Goal: Download file/media

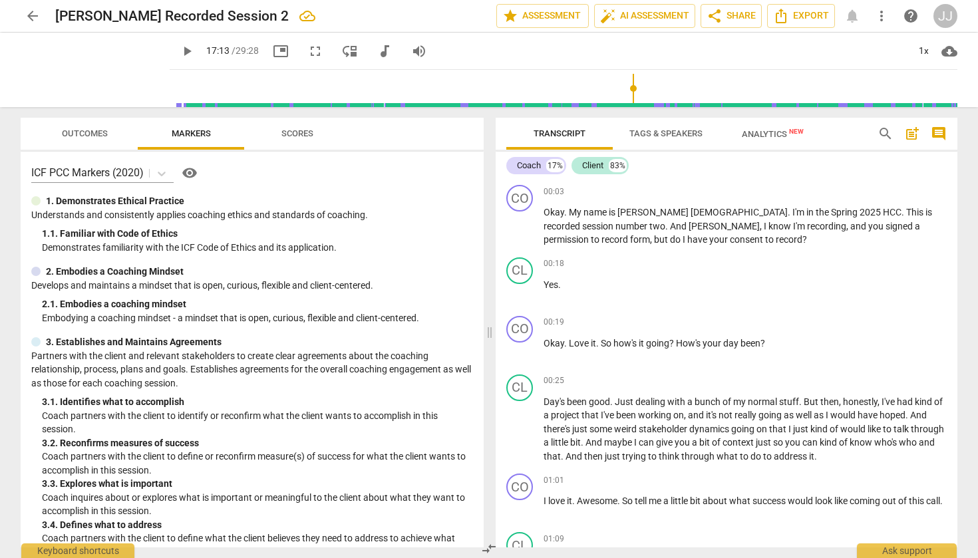
scroll to position [3703, 0]
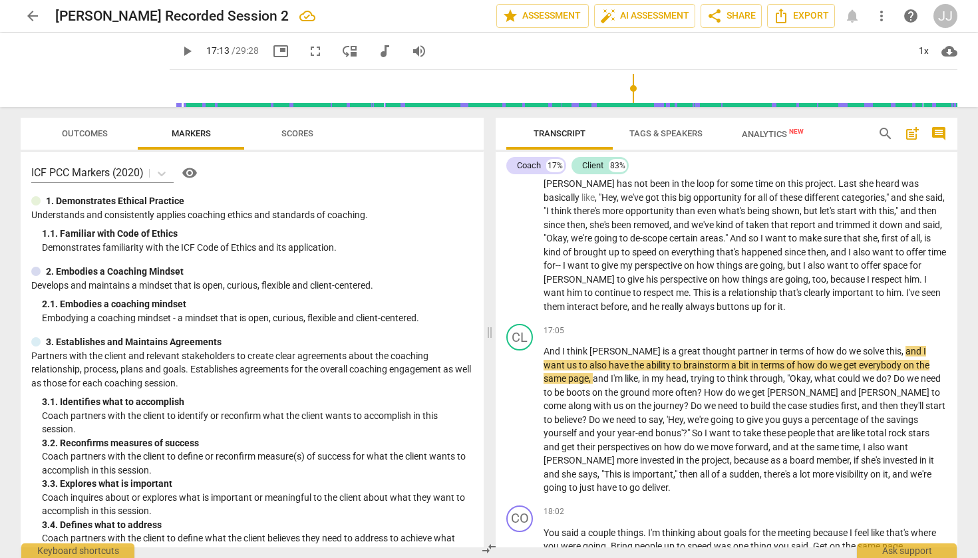
click at [179, 51] on span "play_arrow" at bounding box center [187, 51] width 16 height 16
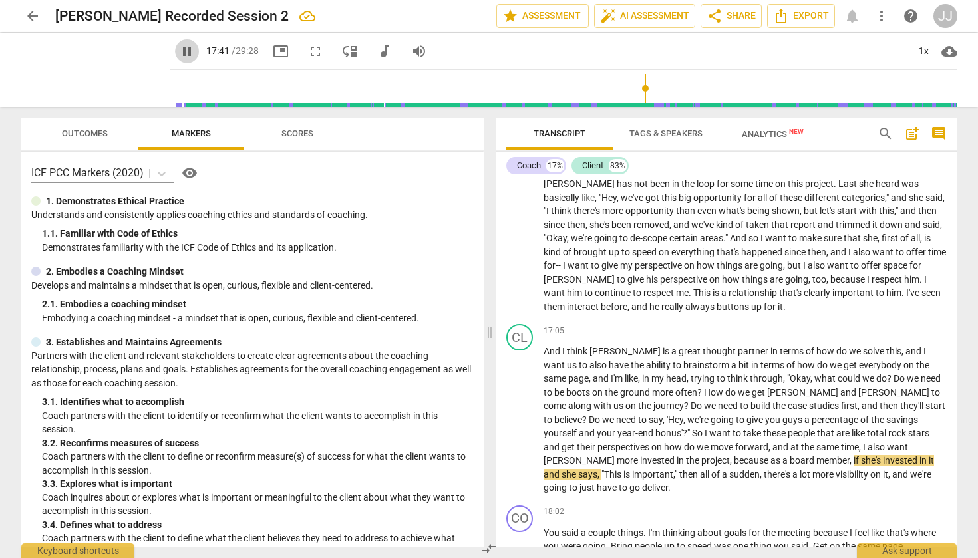
click at [179, 51] on span "pause" at bounding box center [187, 51] width 16 height 16
click at [179, 51] on span "play_arrow" at bounding box center [187, 51] width 16 height 16
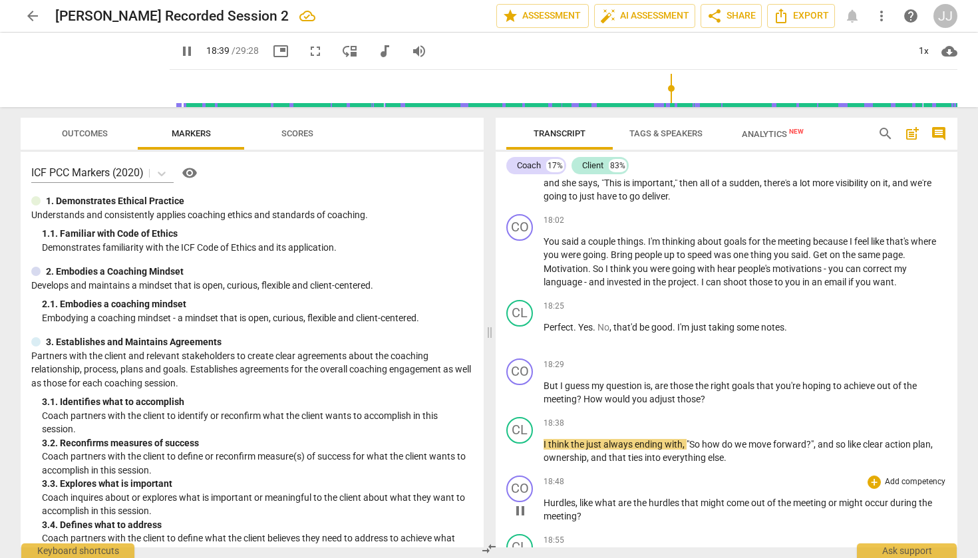
scroll to position [3995, 0]
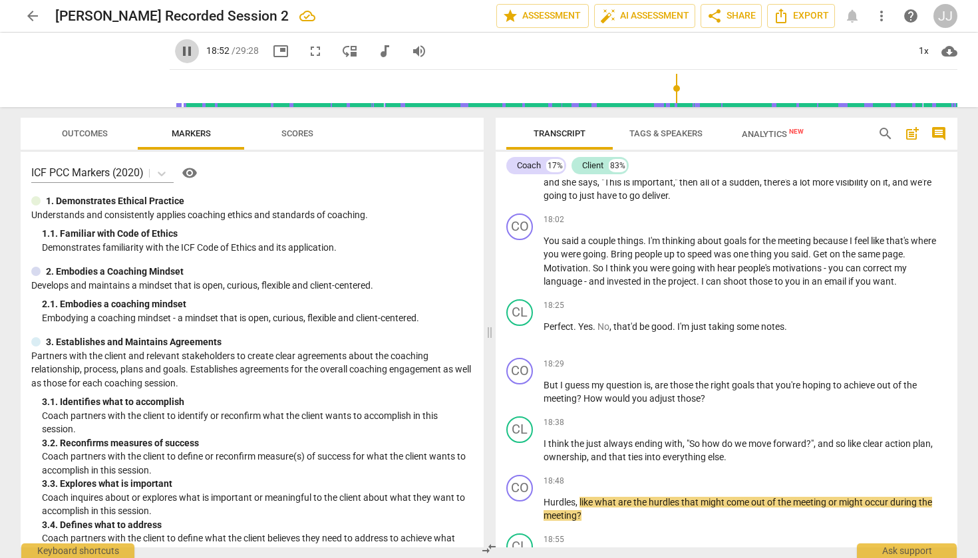
click at [179, 51] on span "pause" at bounding box center [187, 51] width 16 height 16
click at [179, 52] on span "play_arrow" at bounding box center [187, 51] width 16 height 16
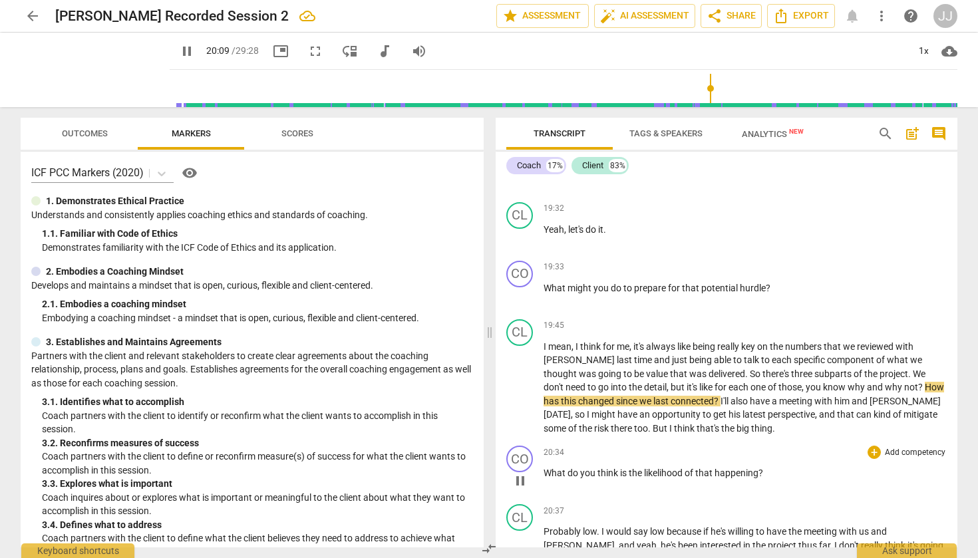
scroll to position [4502, 0]
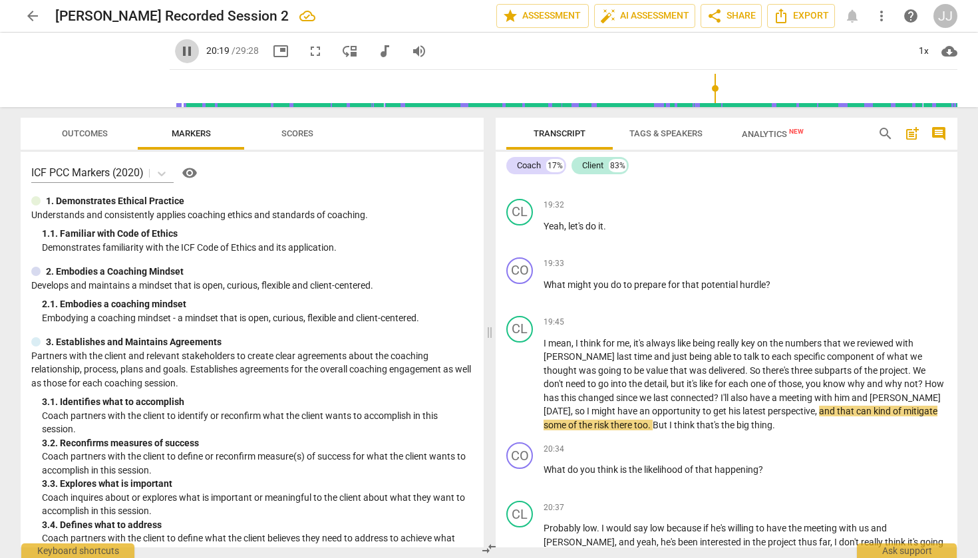
click at [179, 51] on span "pause" at bounding box center [187, 51] width 16 height 16
click at [179, 45] on span "play_arrow" at bounding box center [187, 51] width 16 height 16
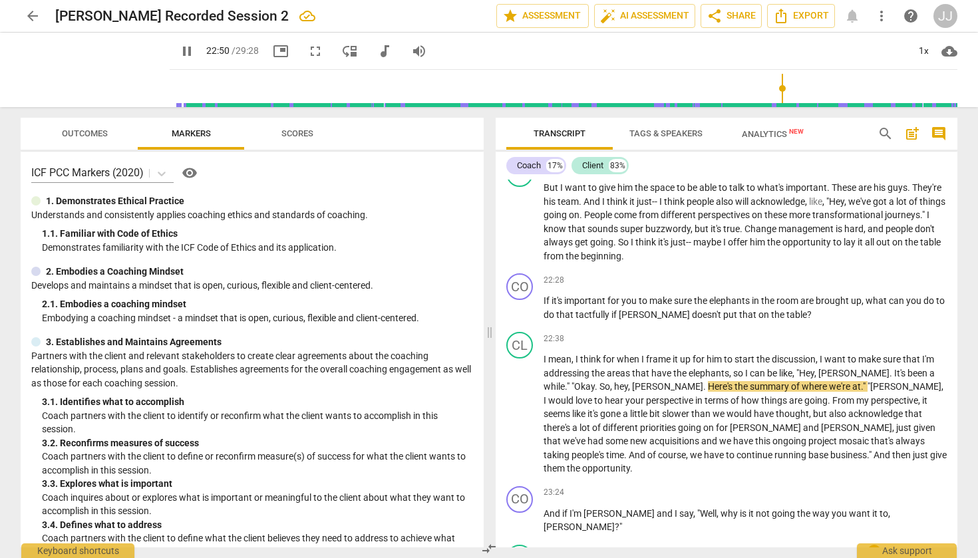
scroll to position [5038, 0]
click at [179, 54] on span "pause" at bounding box center [187, 51] width 16 height 16
click at [179, 53] on span "play_arrow" at bounding box center [187, 51] width 16 height 16
click at [557, 508] on span "And" at bounding box center [553, 513] width 19 height 11
click at [555, 506] on p "And if I'm [PERSON_NAME] and I say , "Well , why is it not going the way you wa…" at bounding box center [745, 519] width 403 height 27
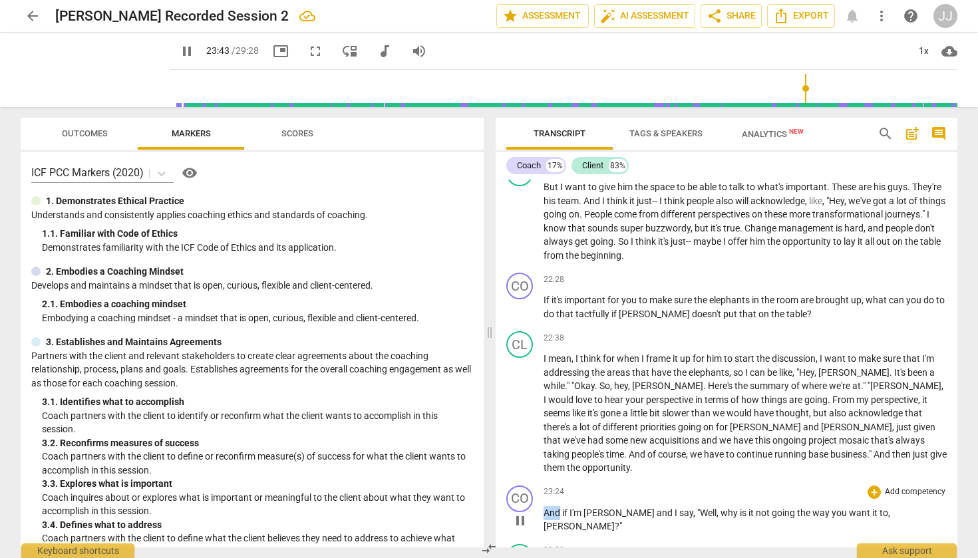
click at [555, 506] on p "And if I'm [PERSON_NAME] and I say , "Well , why is it not going the way you wa…" at bounding box center [745, 519] width 403 height 27
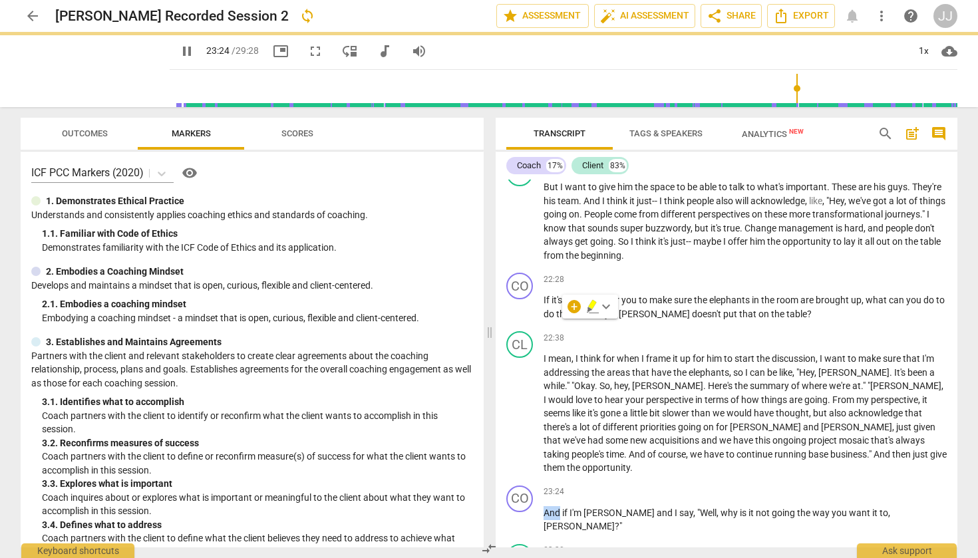
click at [792, 85] on input "range" at bounding box center [566, 88] width 782 height 43
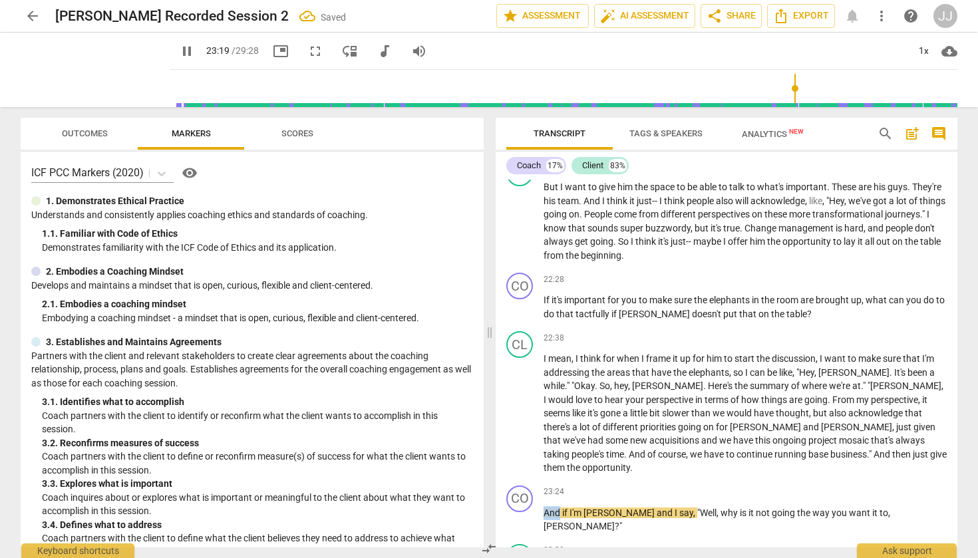
click at [790, 86] on input "range" at bounding box center [566, 88] width 782 height 43
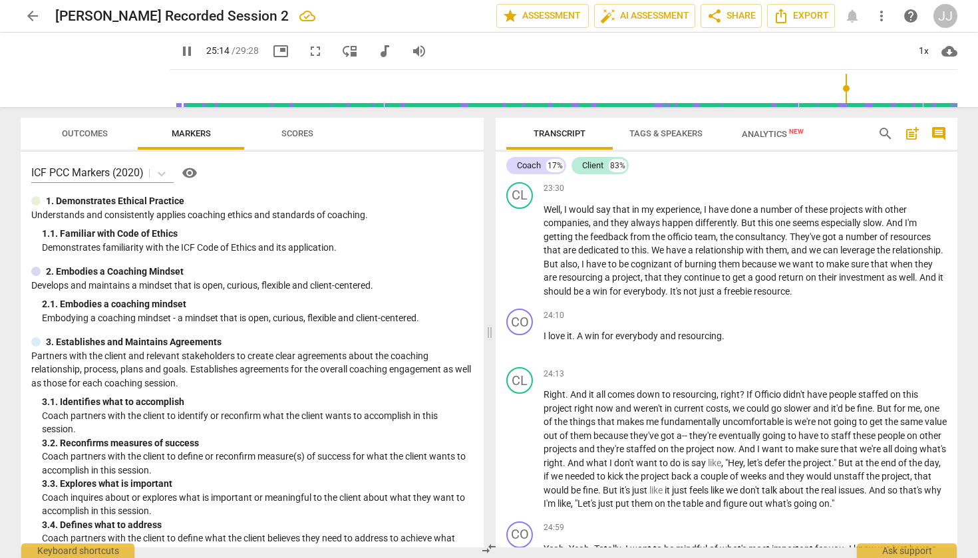
scroll to position [5404, 0]
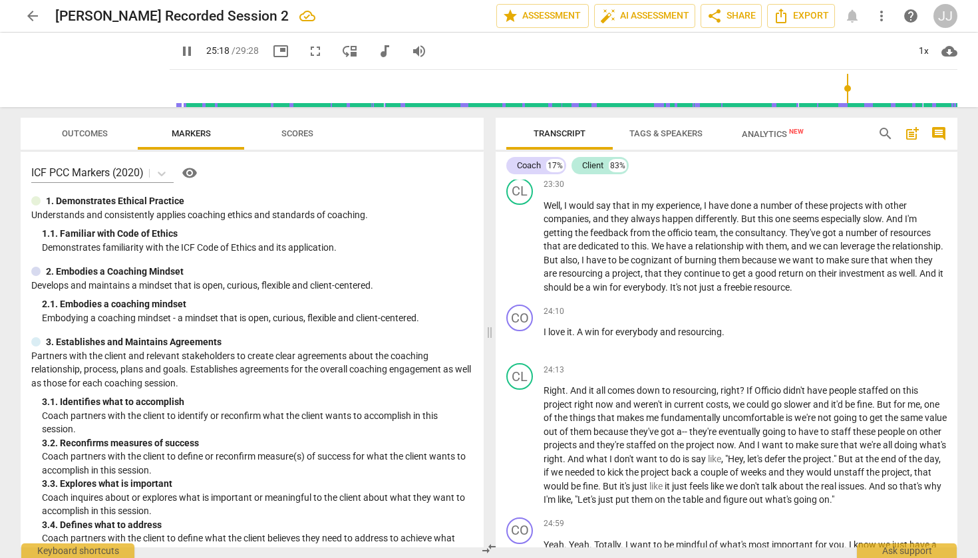
click at [179, 53] on span "pause" at bounding box center [187, 51] width 16 height 16
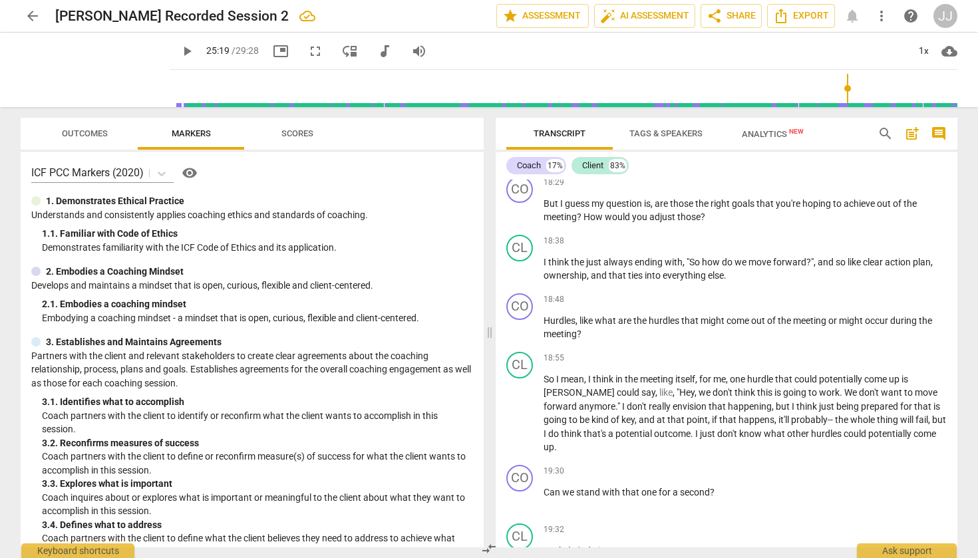
scroll to position [4171, 0]
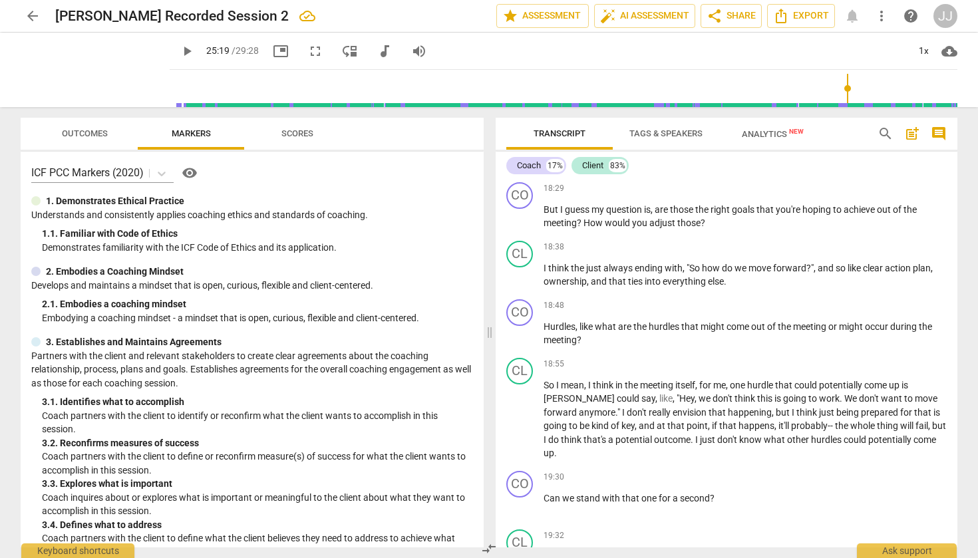
click at [179, 55] on span "play_arrow" at bounding box center [187, 51] width 16 height 16
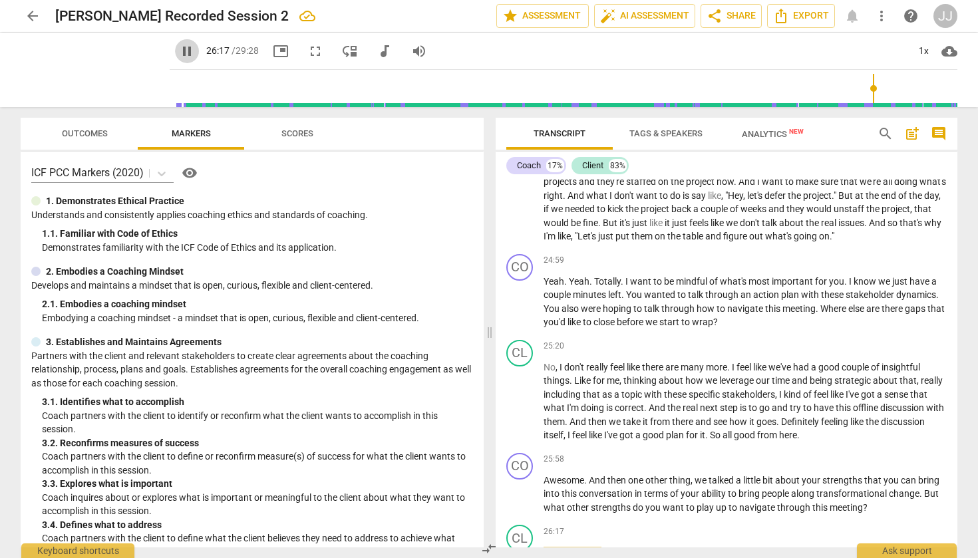
click at [179, 49] on span "pause" at bounding box center [187, 51] width 16 height 16
click at [179, 52] on span "play_arrow" at bounding box center [187, 51] width 16 height 16
click at [179, 52] on span "pause" at bounding box center [187, 51] width 16 height 16
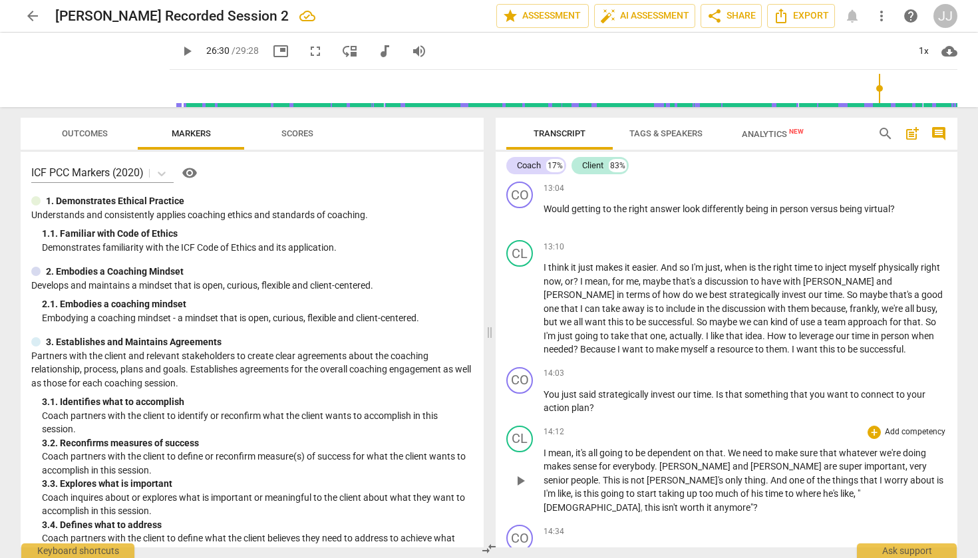
scroll to position [2891, 0]
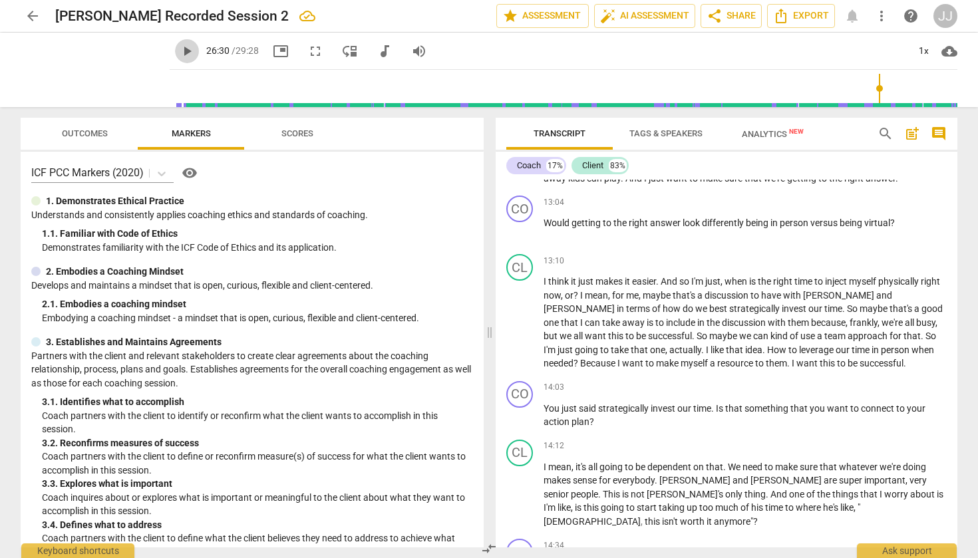
click at [179, 52] on span "play_arrow" at bounding box center [187, 51] width 16 height 16
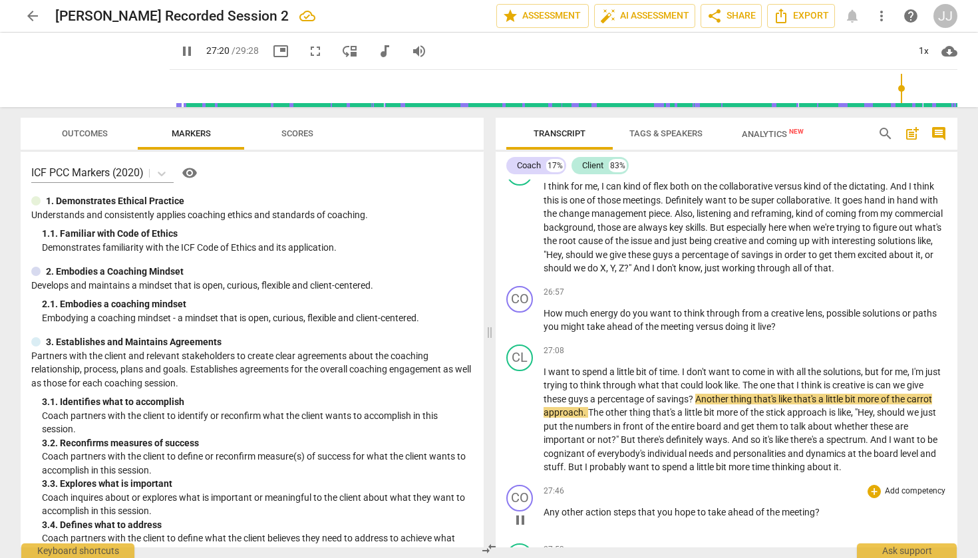
scroll to position [6028, 0]
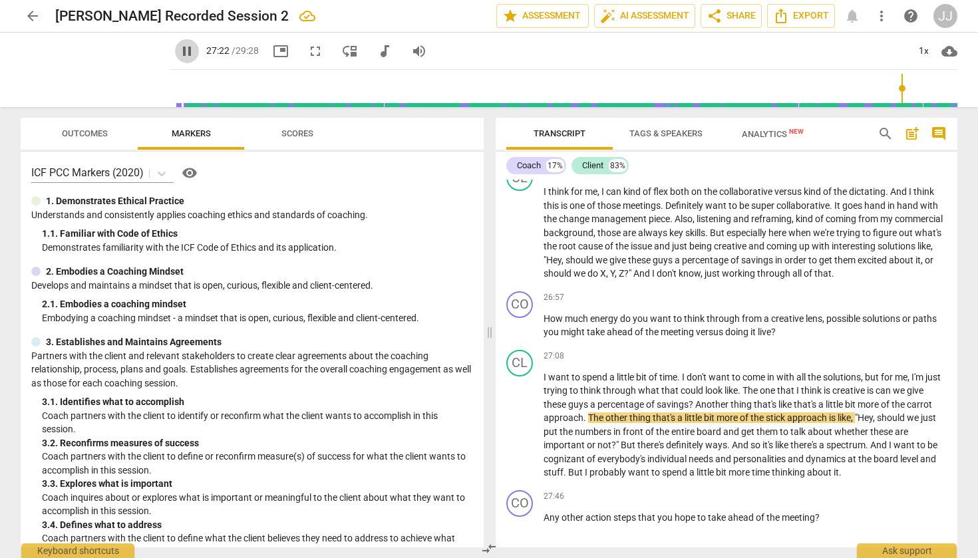
click at [179, 52] on span "pause" at bounding box center [187, 51] width 16 height 16
type input "1643"
click at [179, 51] on span "pause" at bounding box center [187, 51] width 16 height 16
click at [179, 49] on span "play_arrow" at bounding box center [187, 51] width 16 height 16
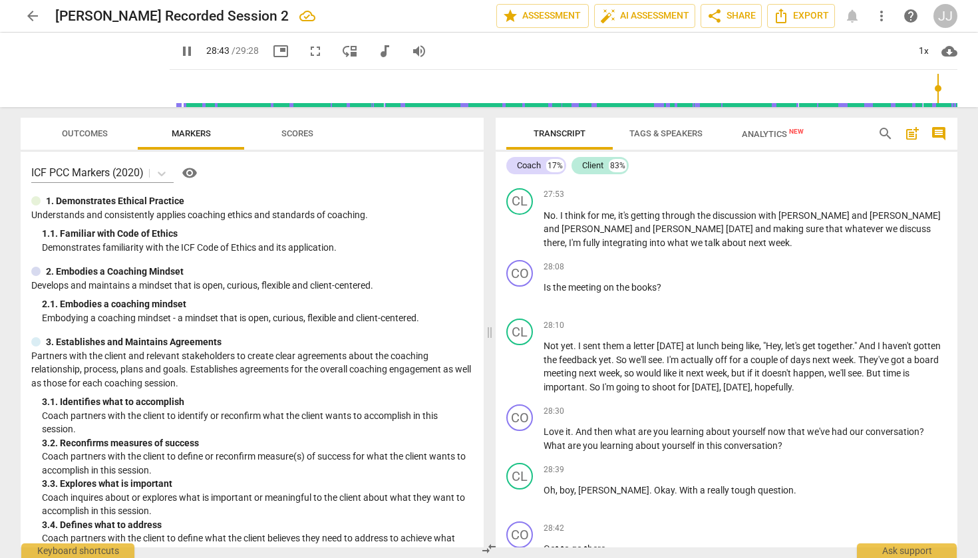
scroll to position [6386, 0]
click at [179, 52] on span "pause" at bounding box center [187, 51] width 16 height 16
click at [179, 49] on span "play_arrow" at bounding box center [187, 51] width 16 height 16
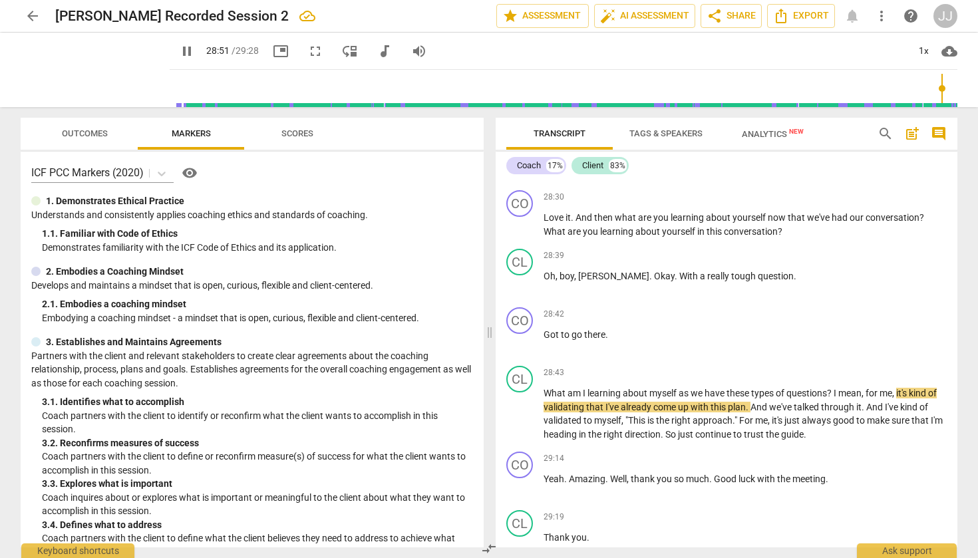
scroll to position [6602, 0]
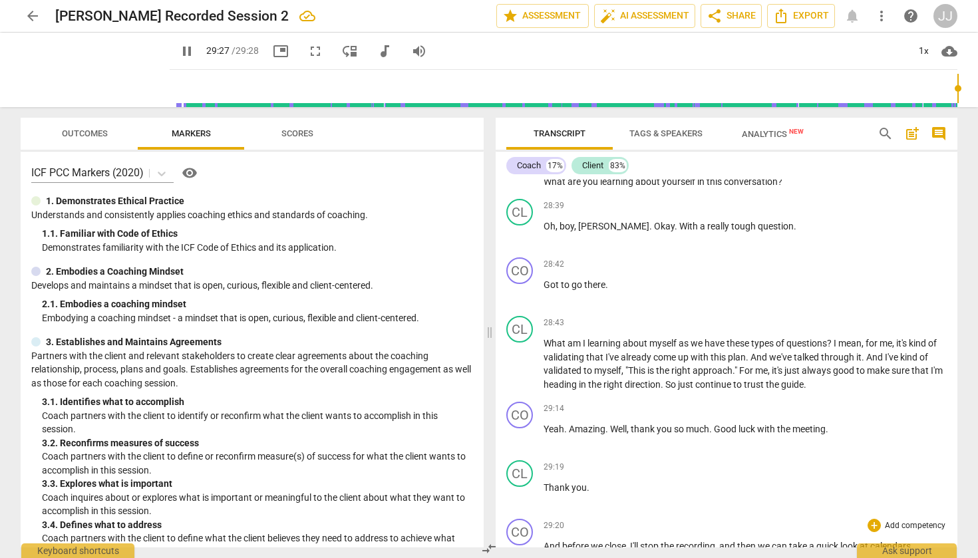
type input "1768"
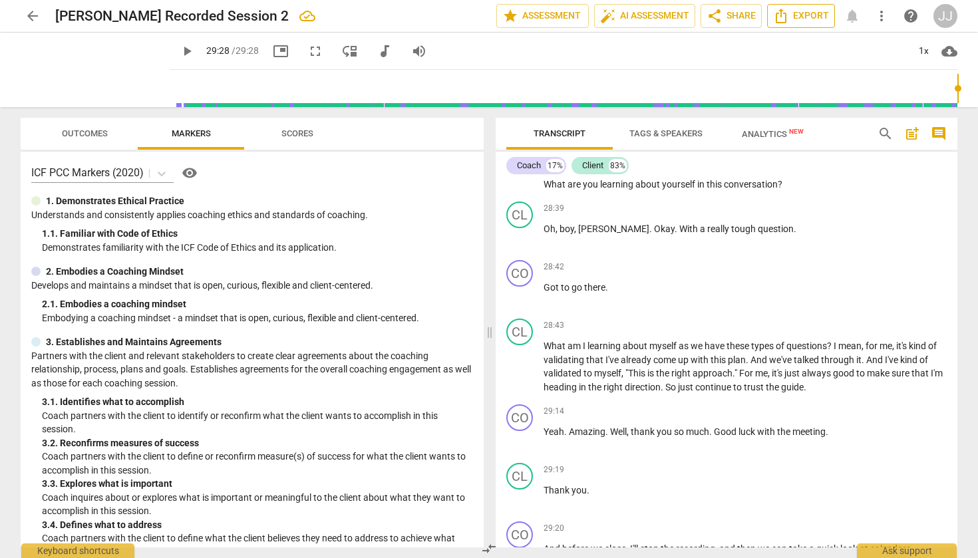
click at [805, 14] on span "Export" at bounding box center [801, 16] width 56 height 16
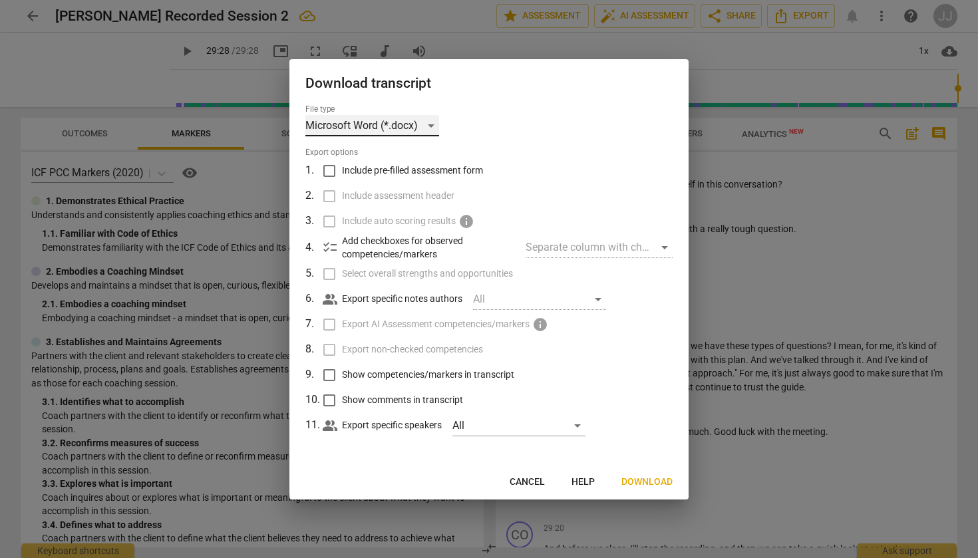
click at [407, 125] on div "Microsoft Word (*.docx)" at bounding box center [372, 125] width 134 height 21
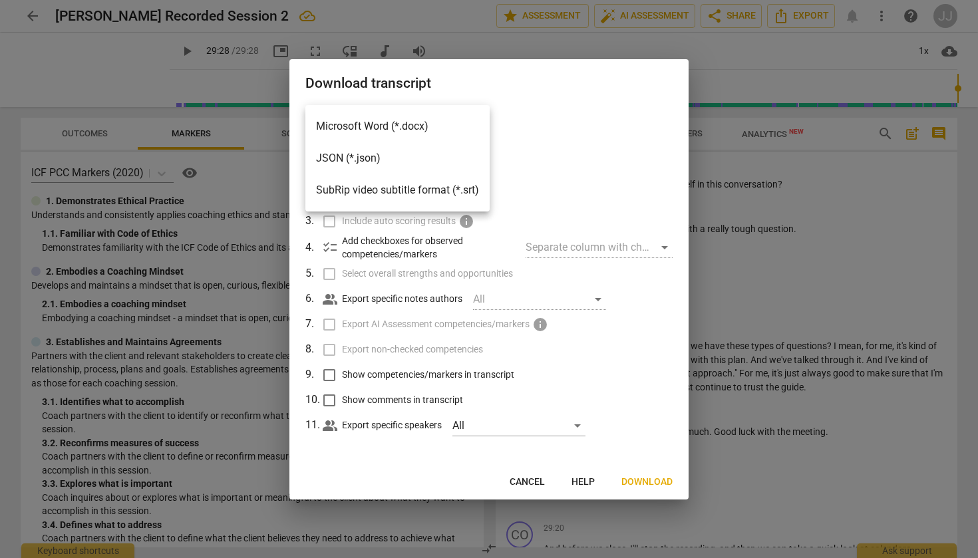
click at [407, 124] on li "Microsoft Word (*.docx)" at bounding box center [397, 126] width 184 height 32
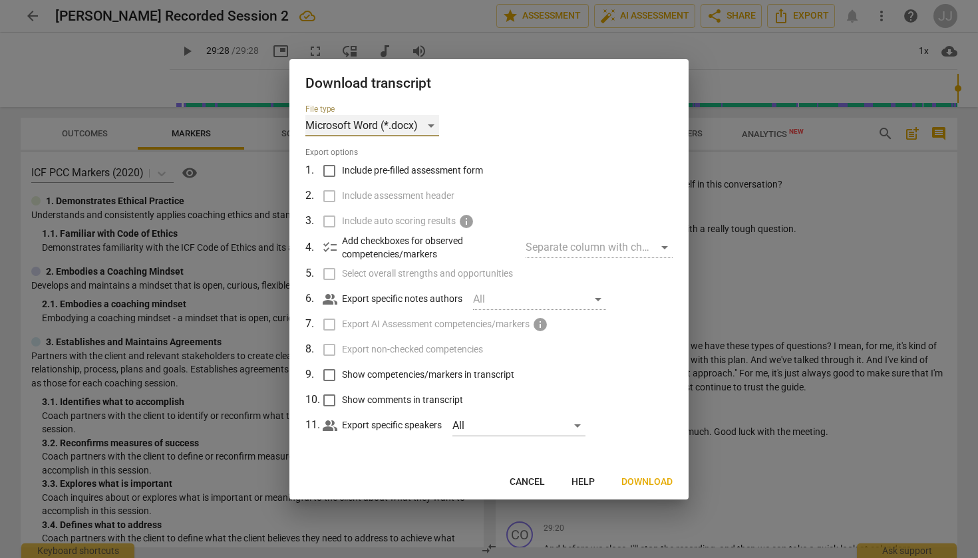
click at [407, 124] on div "Microsoft Word (*.docx)" at bounding box center [372, 125] width 134 height 21
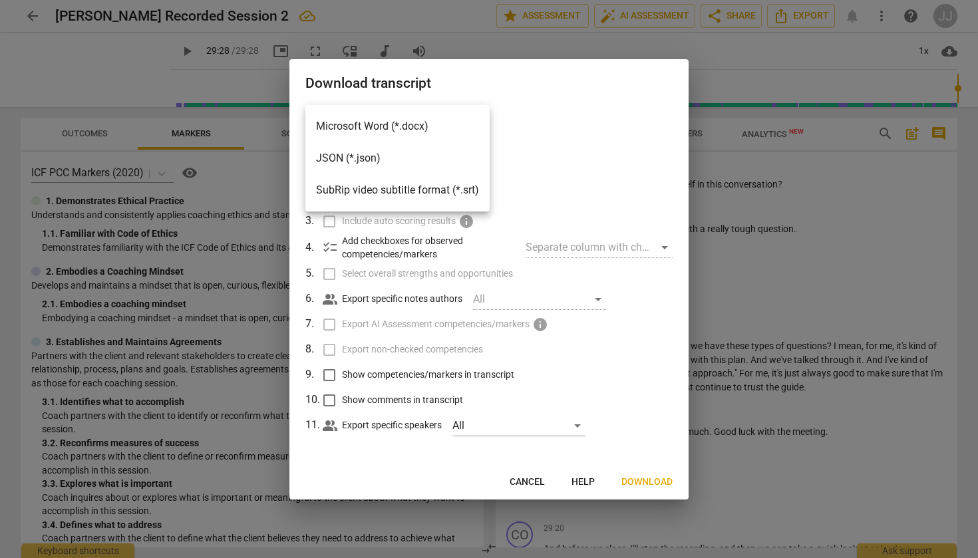
click at [407, 128] on li "Microsoft Word (*.docx)" at bounding box center [397, 126] width 184 height 32
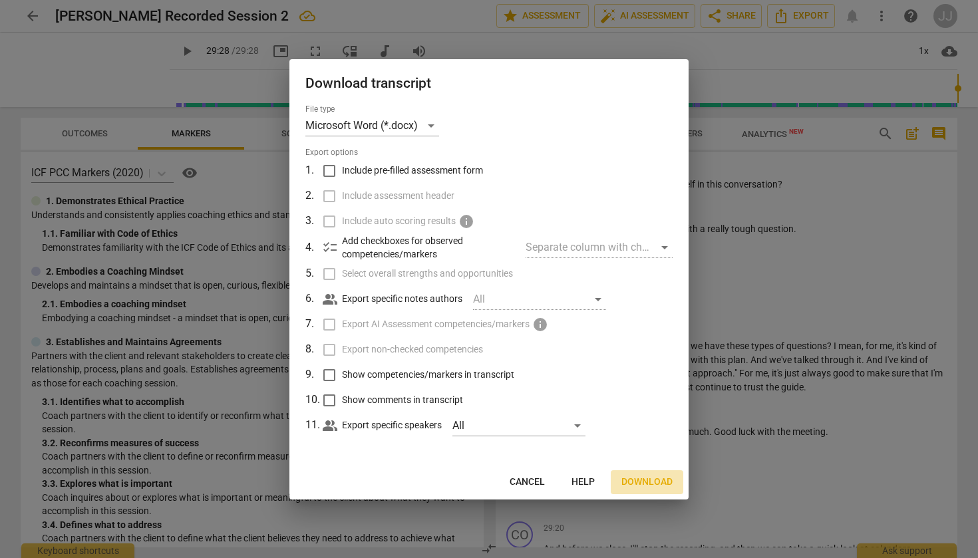
click at [636, 483] on span "Download" at bounding box center [646, 482] width 51 height 13
